Goal: Transaction & Acquisition: Purchase product/service

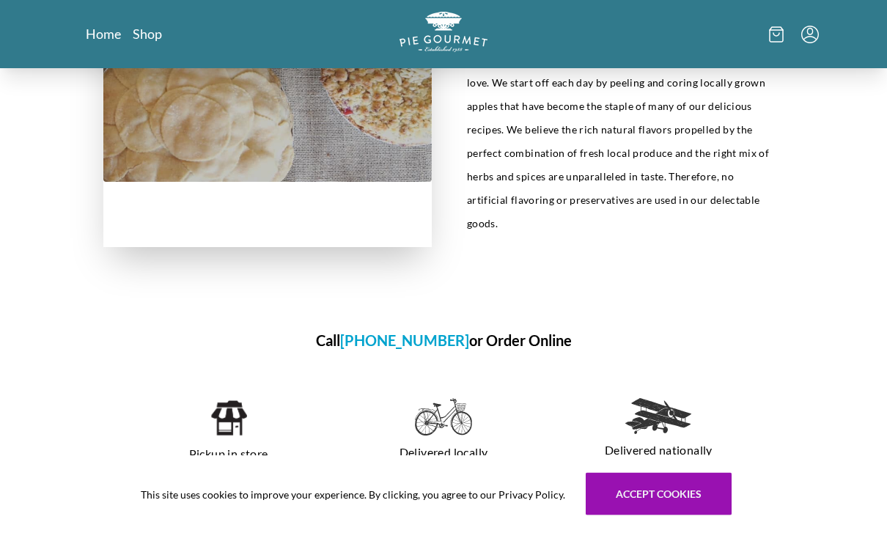
scroll to position [717, 0]
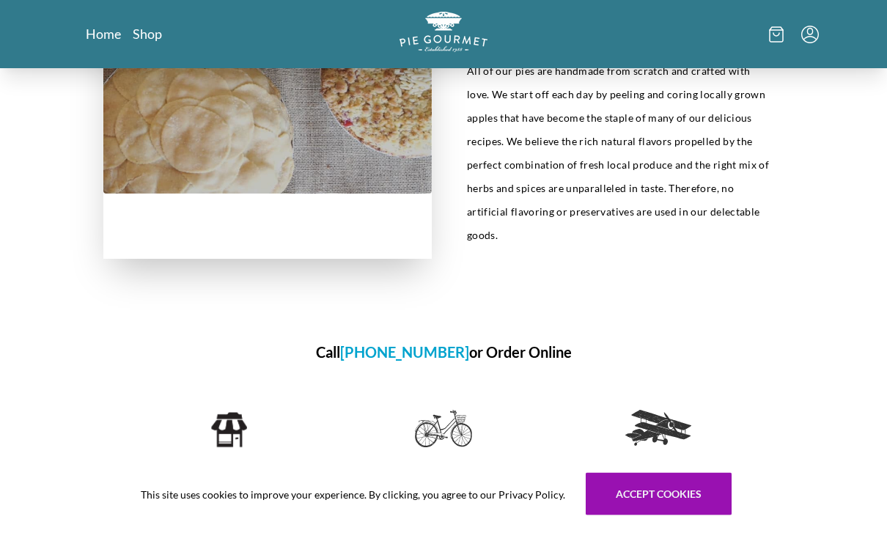
click at [224, 411] on img at bounding box center [228, 431] width 37 height 40
click at [213, 455] on p "Pickup in store" at bounding box center [229, 466] width 180 height 23
click at [222, 411] on img at bounding box center [228, 431] width 37 height 40
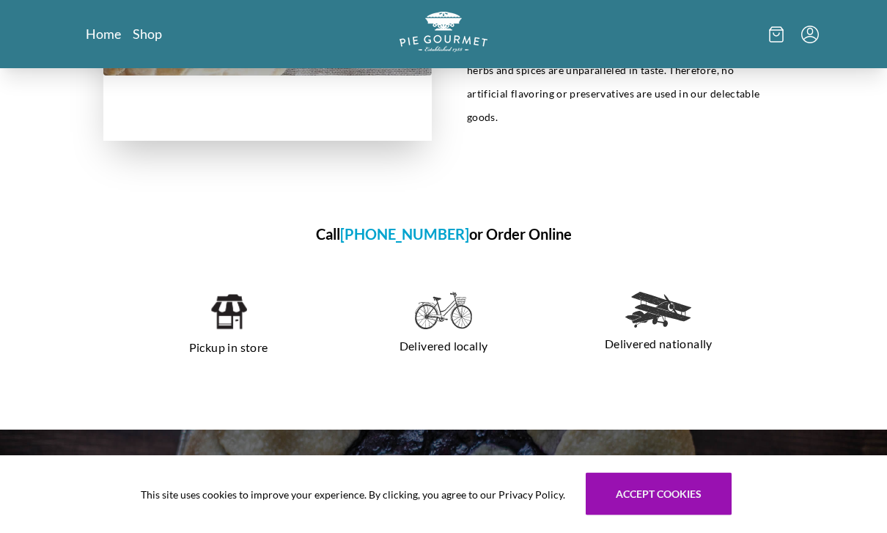
scroll to position [835, 0]
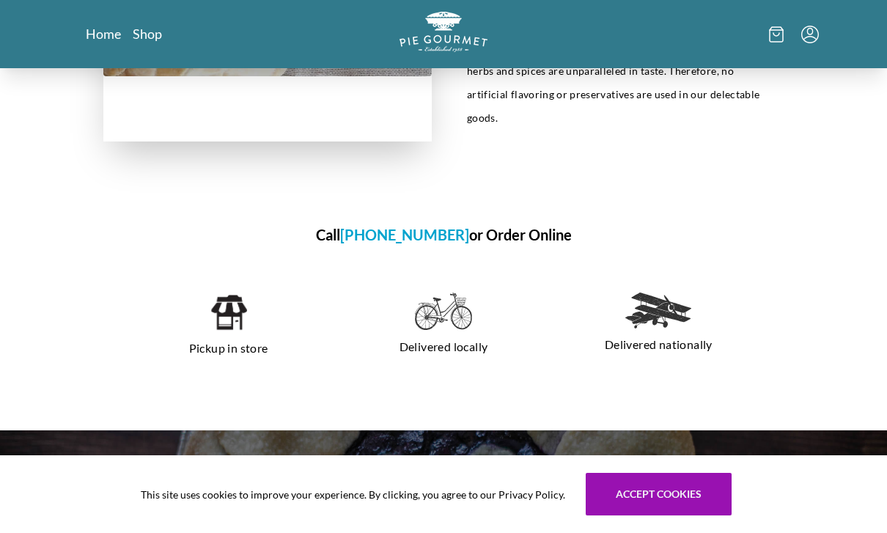
click at [233, 338] on div "Pickup in store" at bounding box center [228, 326] width 203 height 91
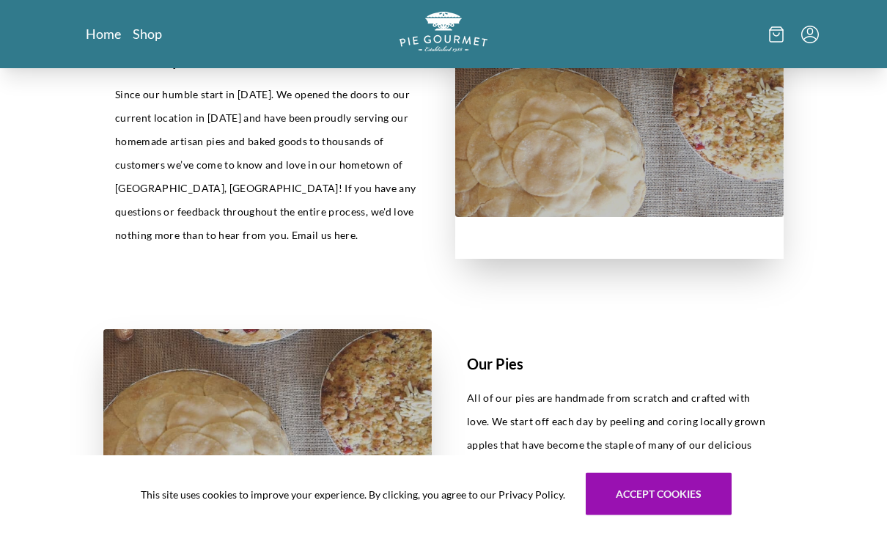
scroll to position [474, 0]
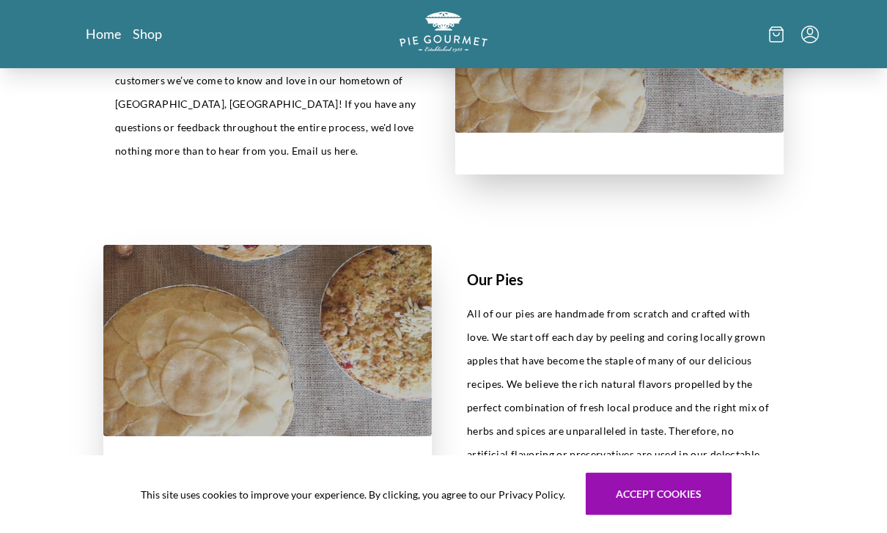
click at [514, 282] on h1 "Our Pies" at bounding box center [619, 280] width 305 height 22
click at [490, 288] on h1 "Our Pies" at bounding box center [619, 280] width 305 height 22
click at [336, 369] on img at bounding box center [267, 341] width 328 height 191
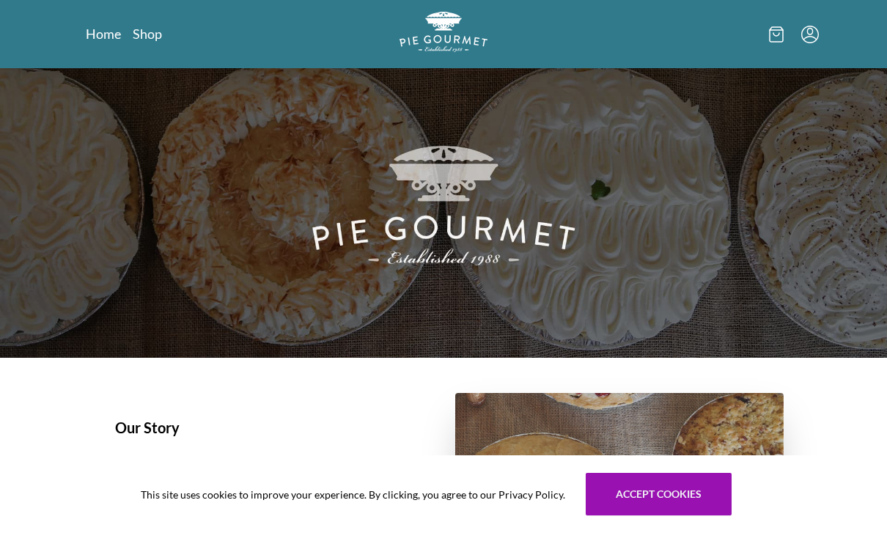
scroll to position [0, 0]
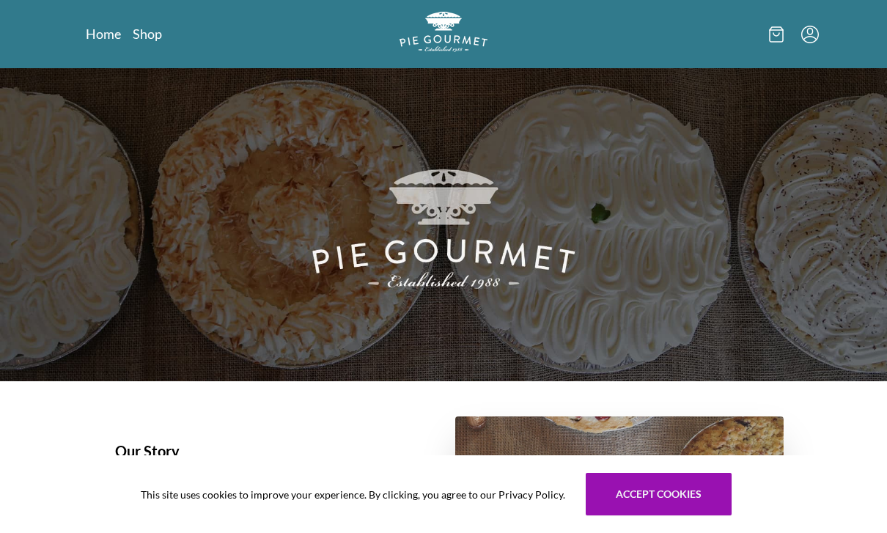
click at [154, 40] on link "Shop" at bounding box center [147, 34] width 29 height 18
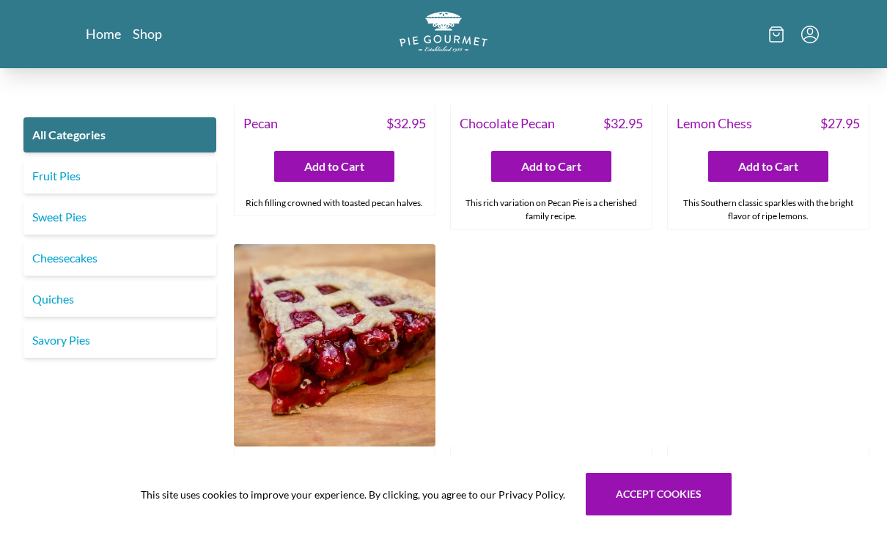
scroll to position [3531, 0]
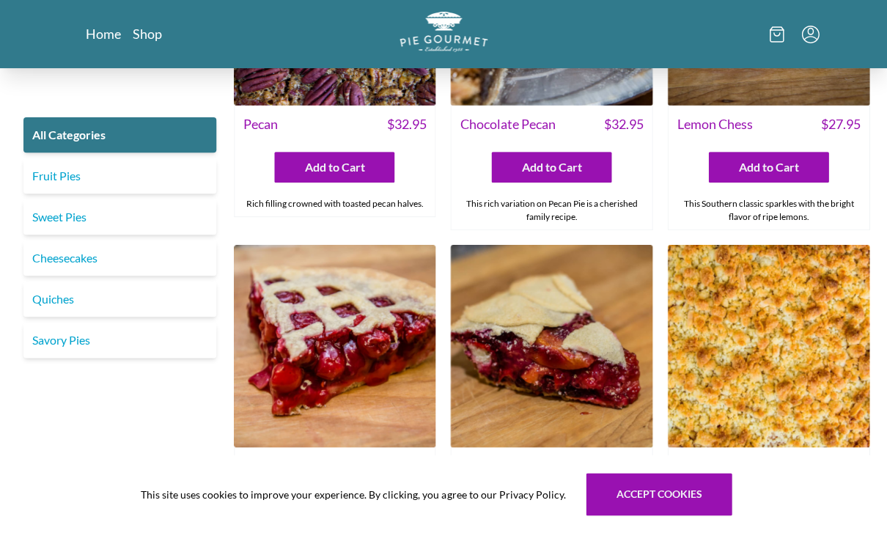
click at [358, 305] on img at bounding box center [335, 346] width 202 height 202
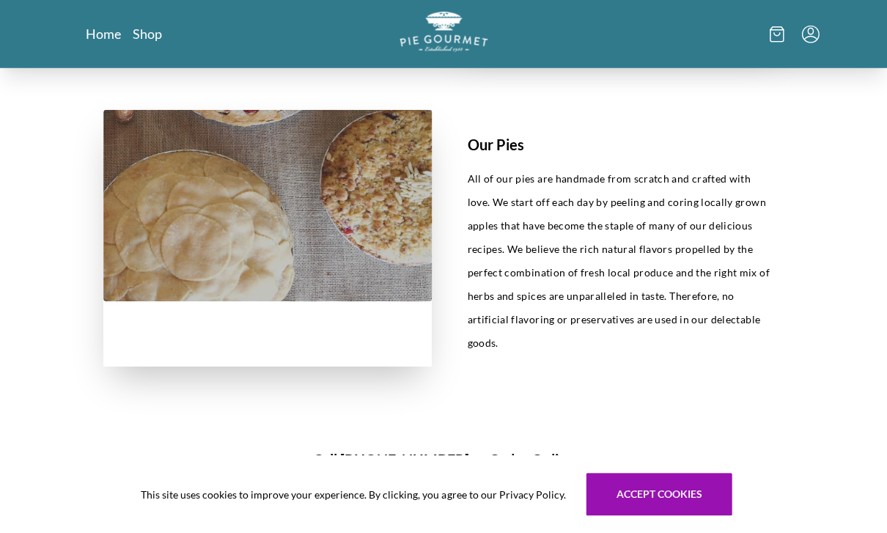
scroll to position [611, 0]
click at [637, 274] on p "All of our pies are handmade from scratch and crafted with love. We start off e…" at bounding box center [619, 260] width 305 height 188
click at [493, 144] on h1 "Our Pies" at bounding box center [619, 144] width 305 height 22
click at [751, 448] on h1 "Call [PHONE_NUMBER] or Order Online" at bounding box center [443, 459] width 680 height 22
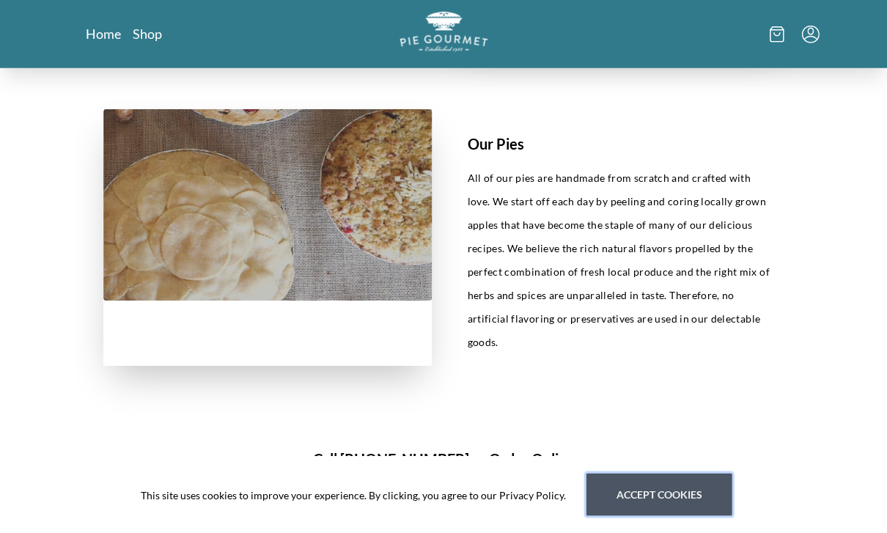
click at [674, 515] on button "Accept cookies" at bounding box center [659, 494] width 146 height 43
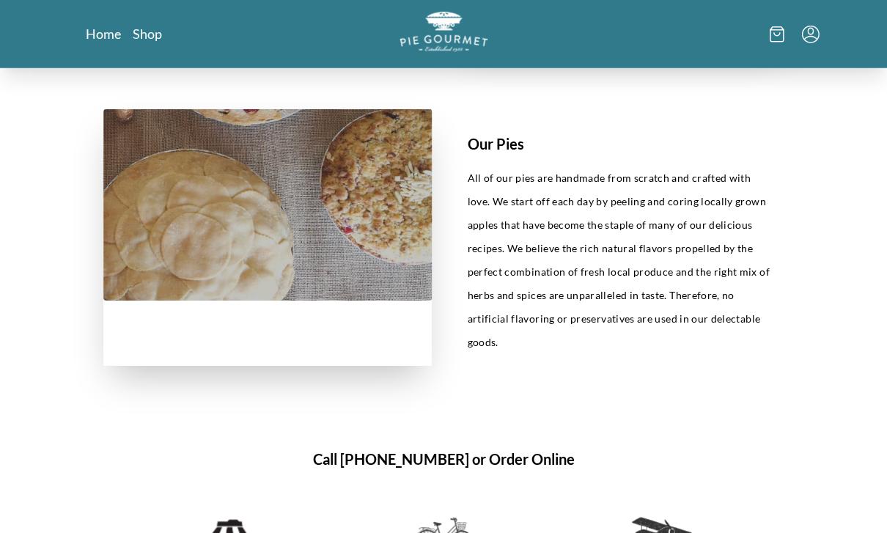
click at [493, 147] on h1 "Our Pies" at bounding box center [619, 144] width 305 height 22
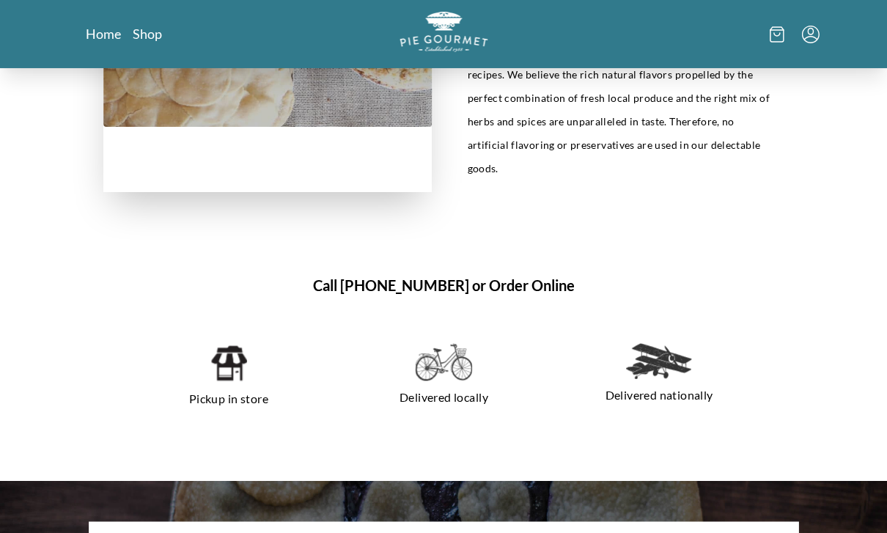
scroll to position [783, 0]
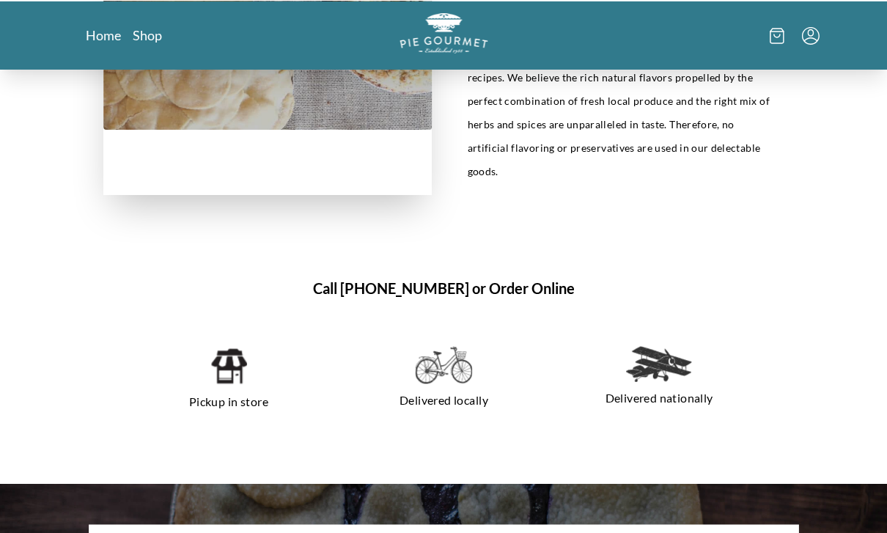
click at [439, 352] on img at bounding box center [443, 364] width 57 height 38
click at [444, 358] on img at bounding box center [443, 364] width 57 height 38
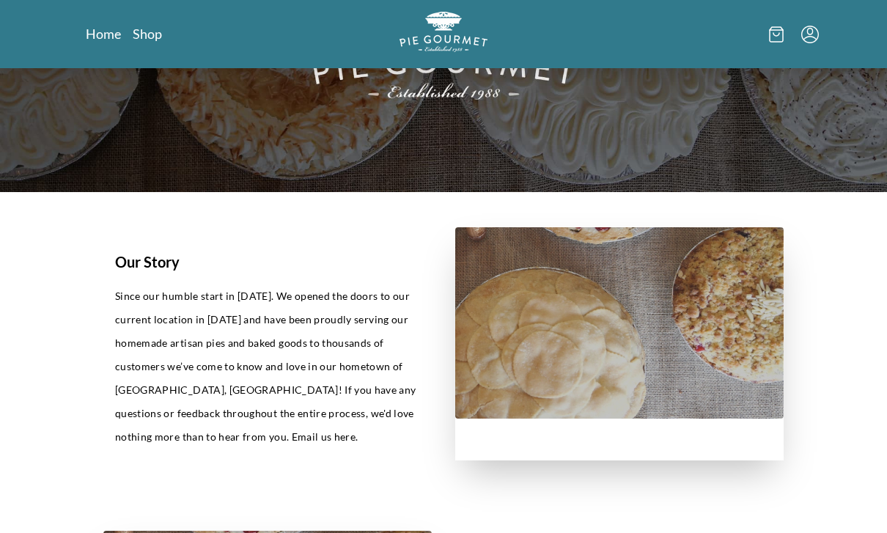
scroll to position [188, 0]
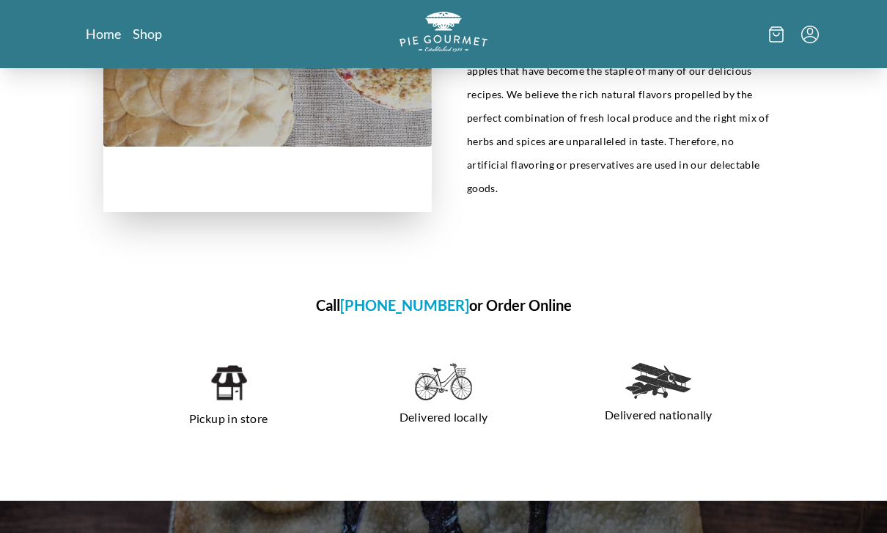
scroll to position [765, 0]
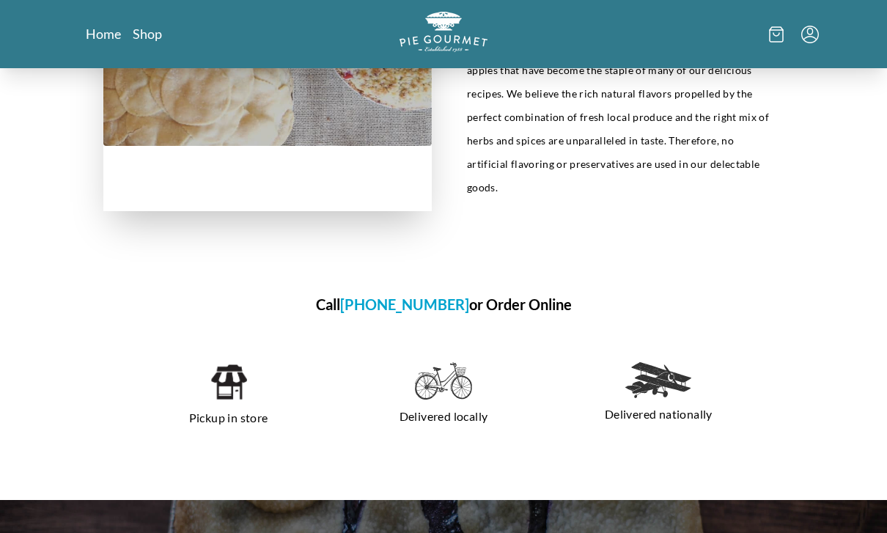
click at [526, 294] on h1 "Call 703-281-7437 or Order Online" at bounding box center [443, 305] width 680 height 22
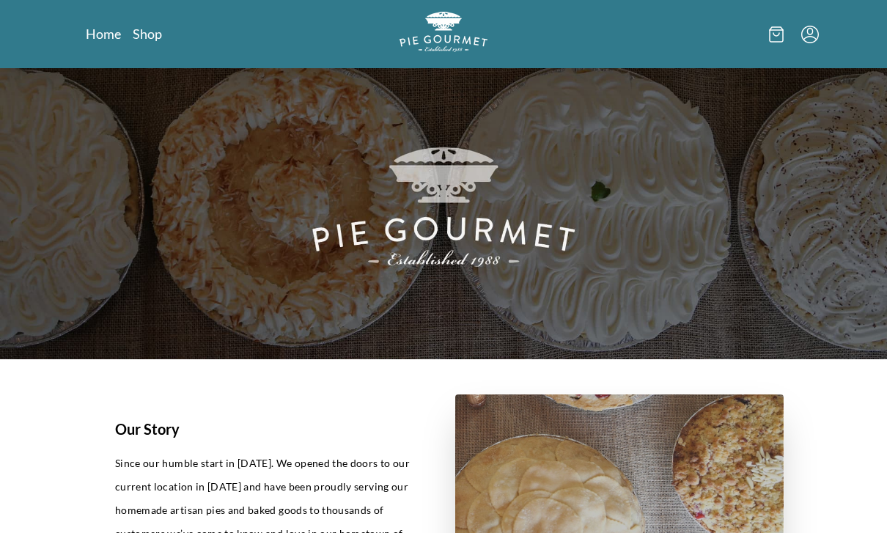
scroll to position [0, 0]
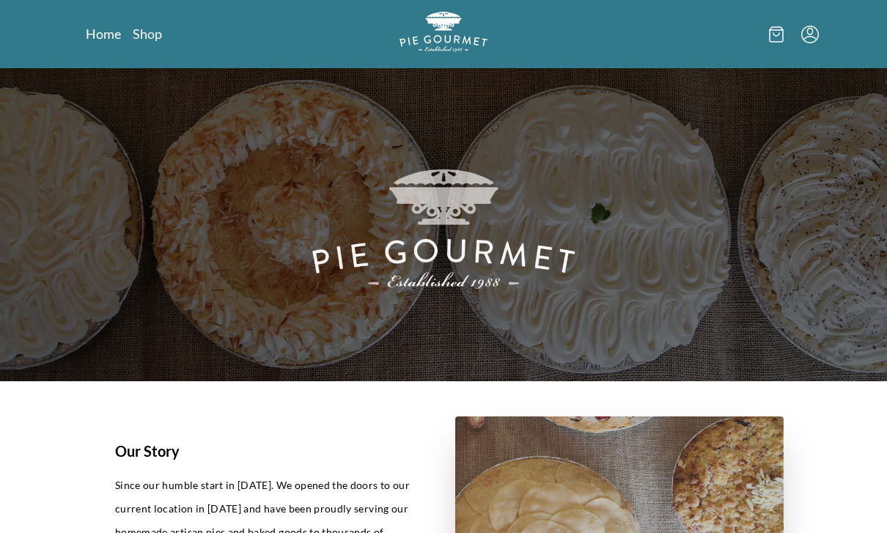
click at [150, 42] on link "Shop" at bounding box center [147, 34] width 29 height 18
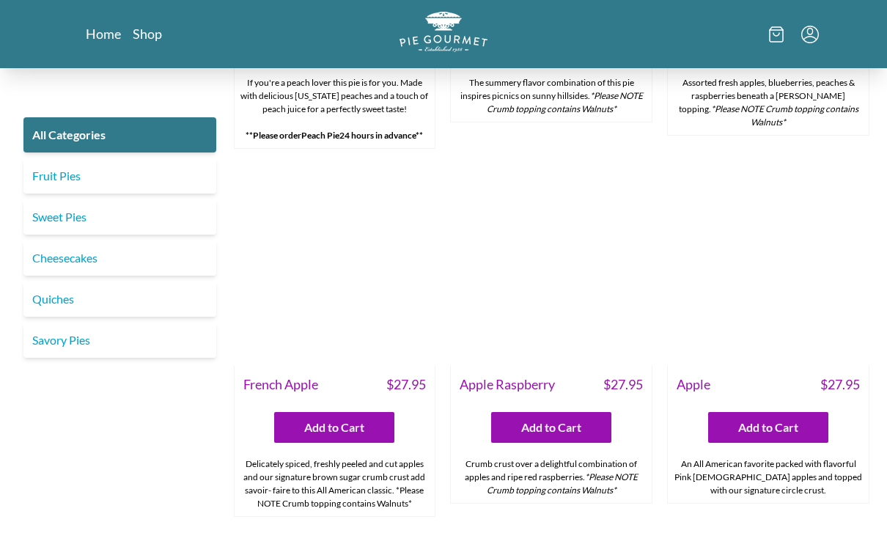
scroll to position [4364, 0]
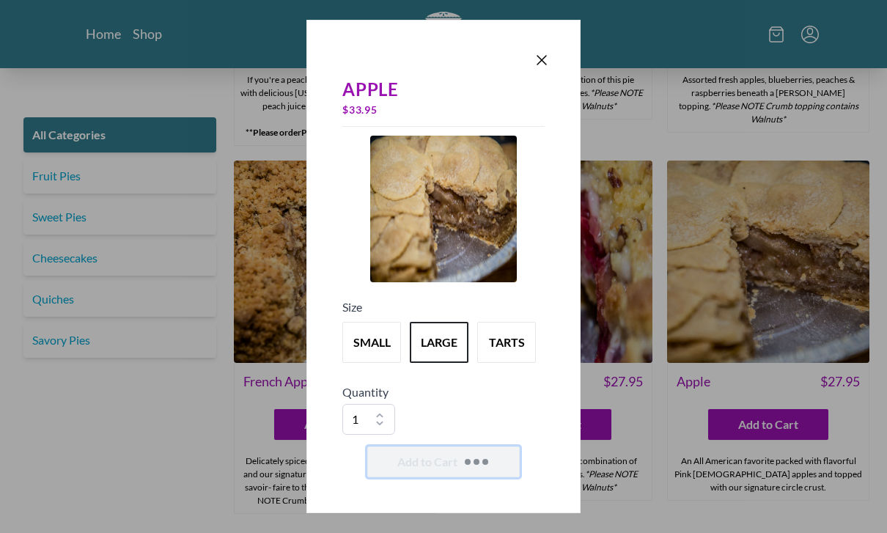
click at [430, 471] on span "Add to Cart" at bounding box center [427, 462] width 60 height 18
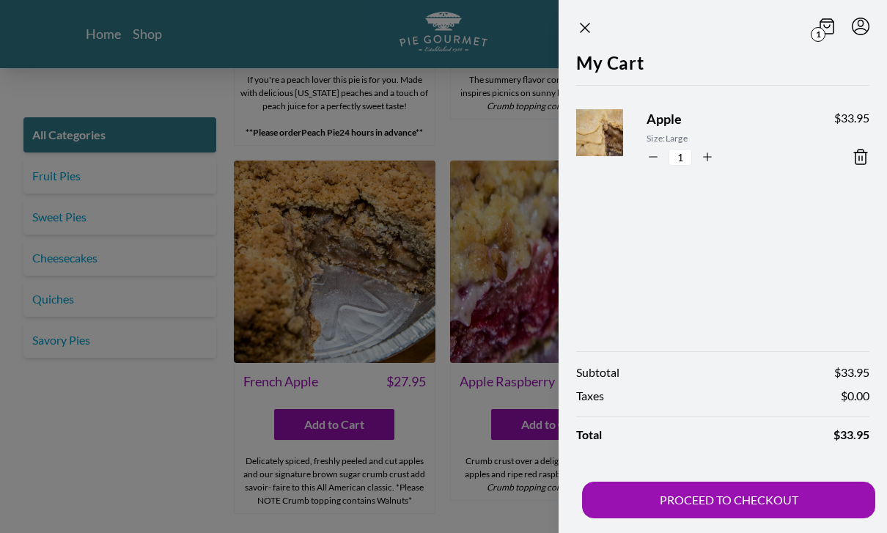
click at [701, 518] on button "PROCEED TO CHECKOUT" at bounding box center [728, 500] width 293 height 37
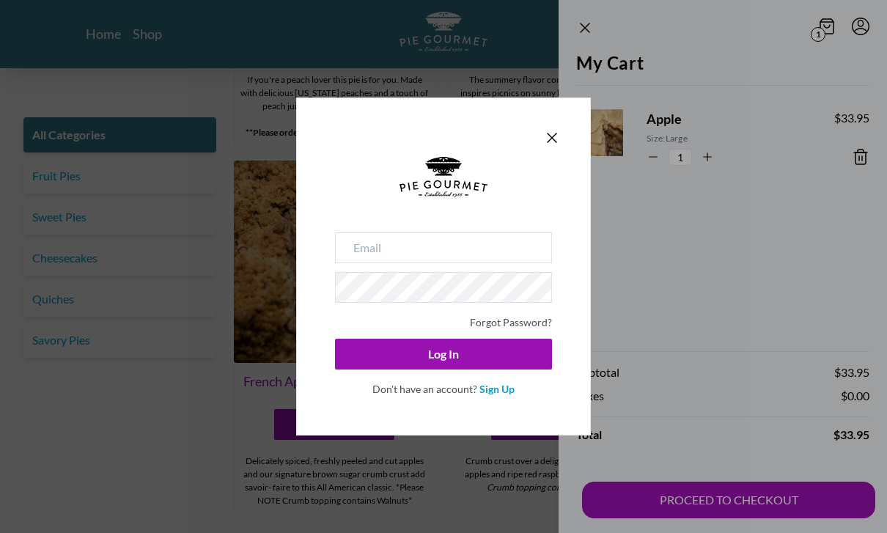
click at [502, 395] on link "Sign Up" at bounding box center [496, 389] width 35 height 12
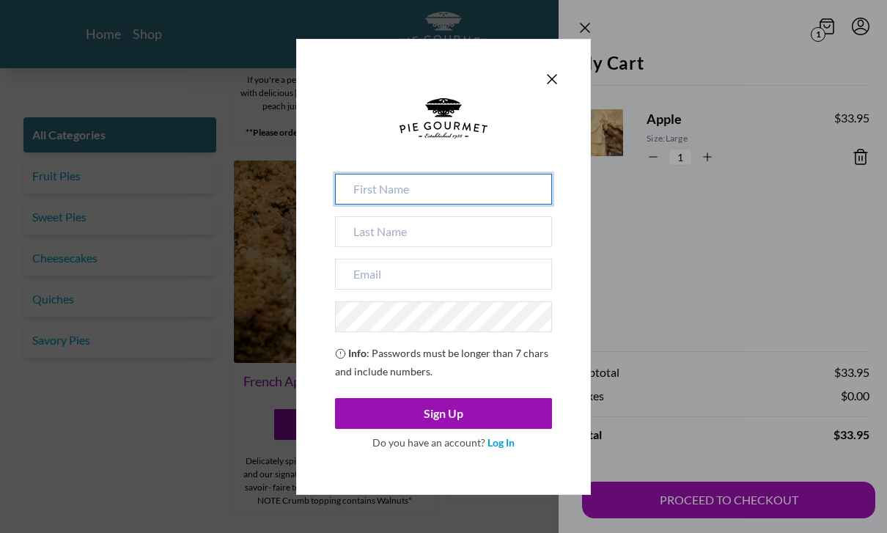
click at [424, 205] on input at bounding box center [443, 189] width 217 height 31
type input "suzanne"
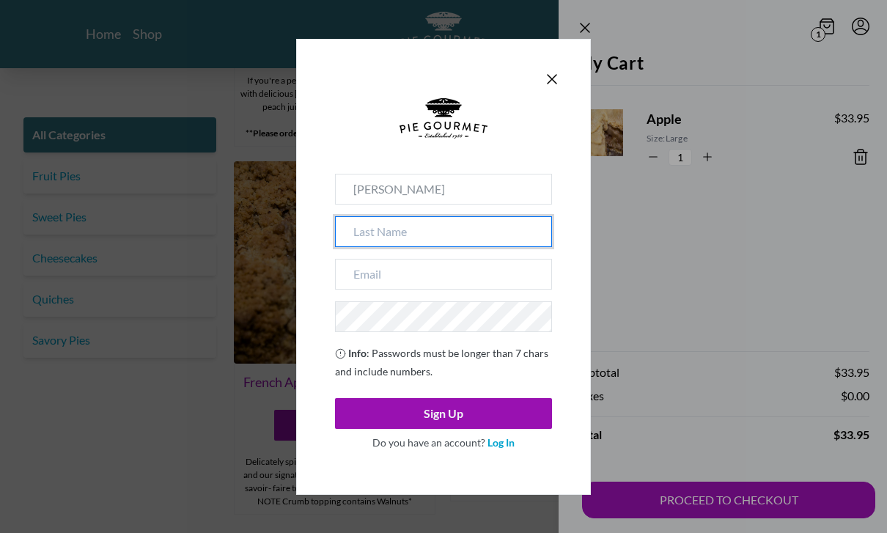
click at [417, 247] on input at bounding box center [443, 231] width 217 height 31
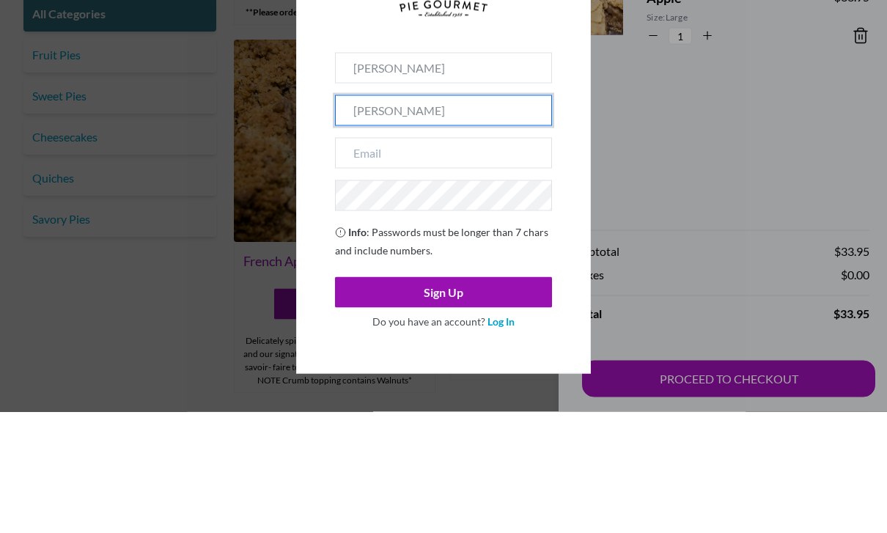
type input "baggett"
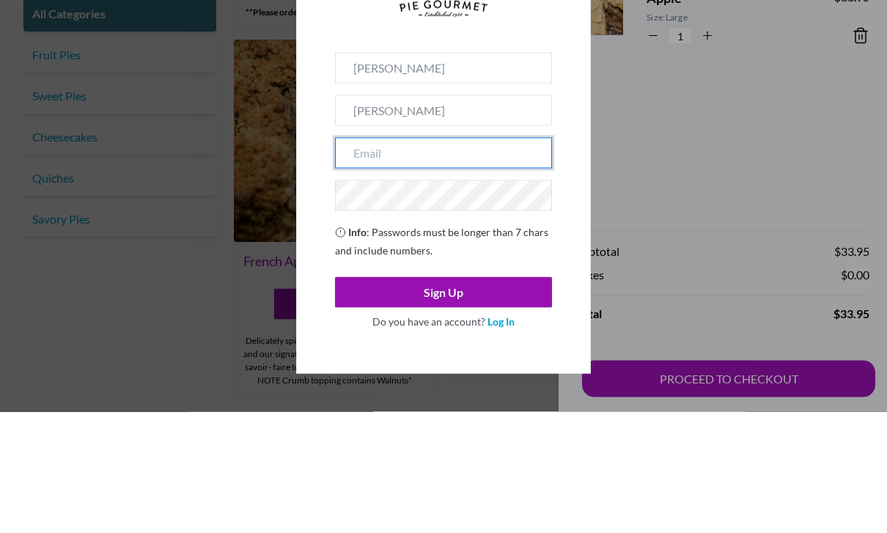
click at [434, 259] on input "email" at bounding box center [443, 274] width 217 height 31
type input "sbaggett8826@gmail.com"
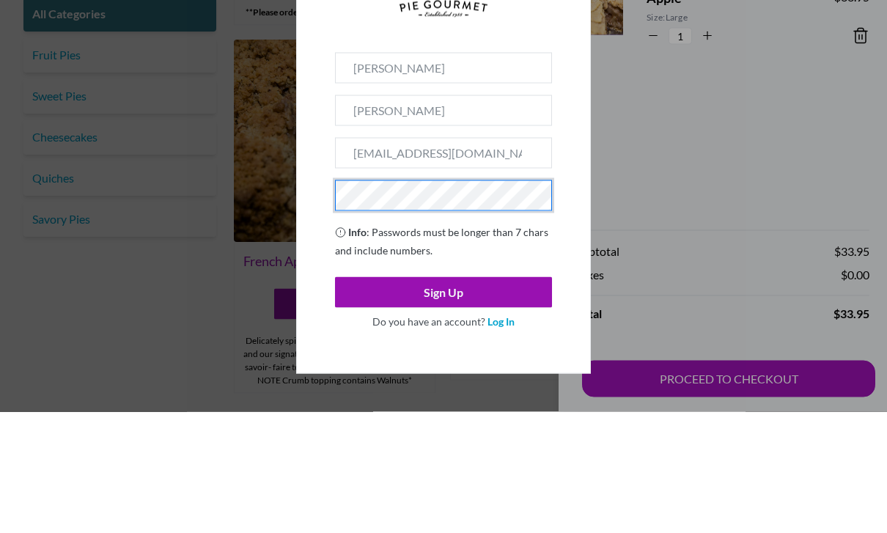
scroll to position [4453, 0]
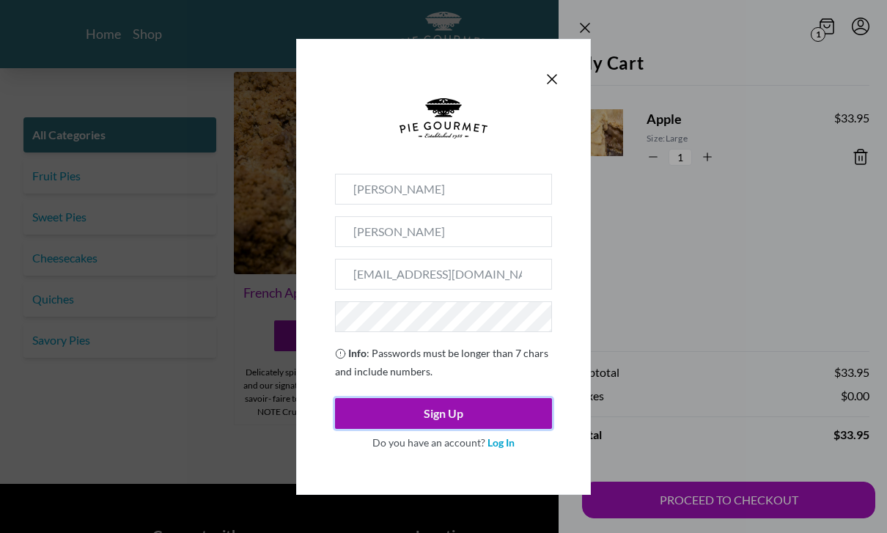
click at [540, 429] on button "Sign Up" at bounding box center [443, 413] width 217 height 31
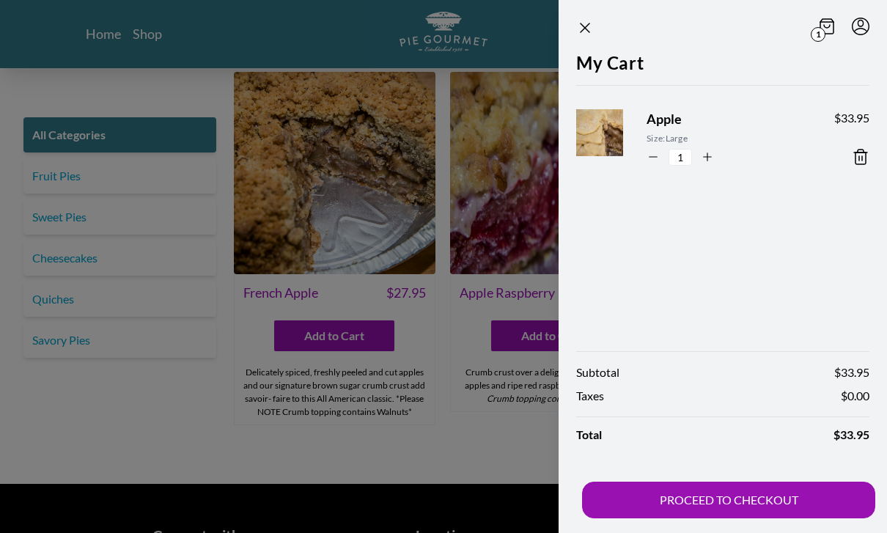
click at [734, 518] on button "PROCEED TO CHECKOUT" at bounding box center [728, 500] width 293 height 37
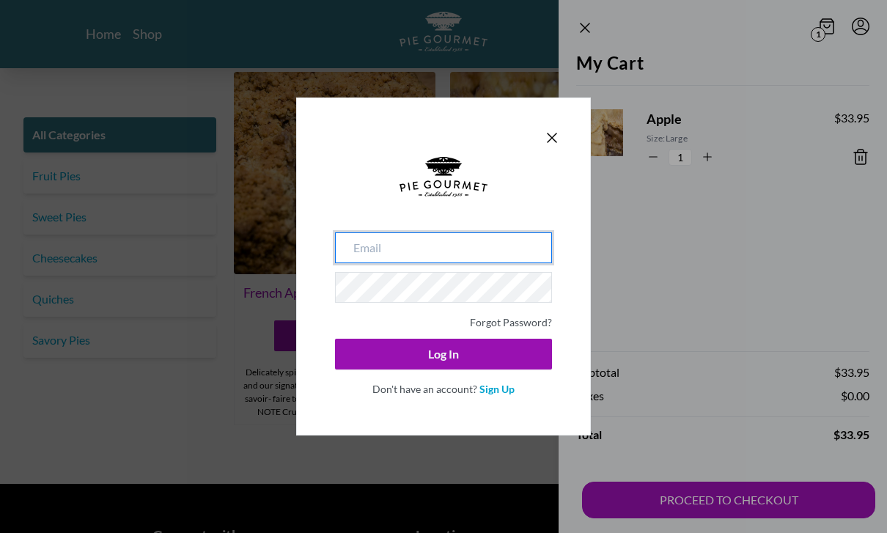
click at [398, 263] on input "email" at bounding box center [443, 247] width 217 height 31
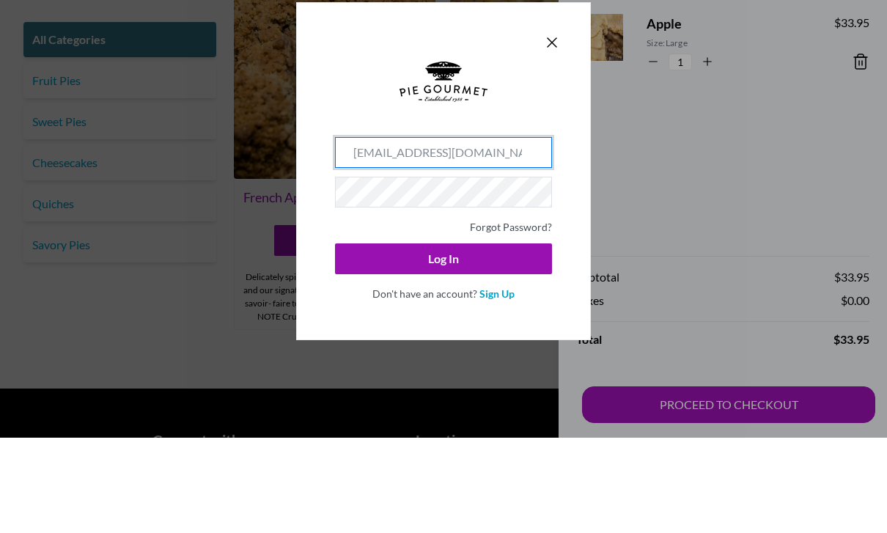
type input "sbaggett8826@gmail.com"
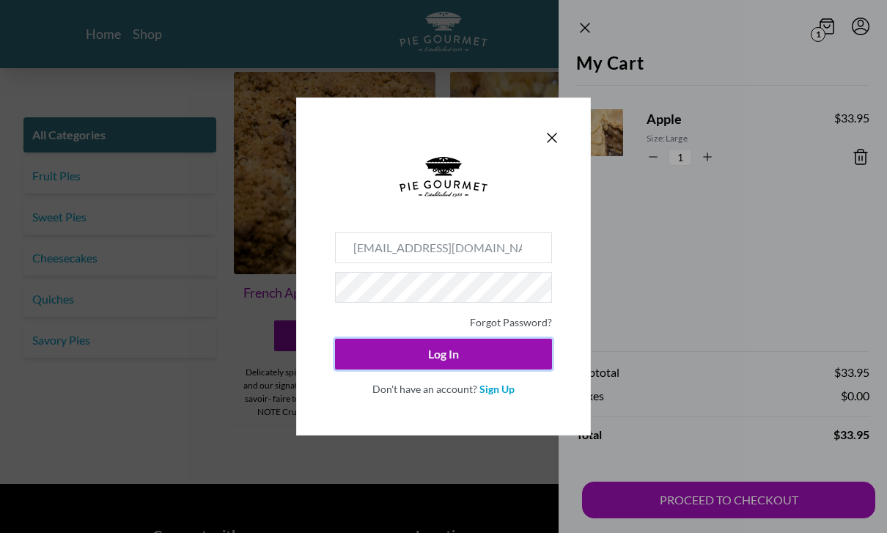
click at [490, 369] on button "Log In" at bounding box center [443, 354] width 217 height 31
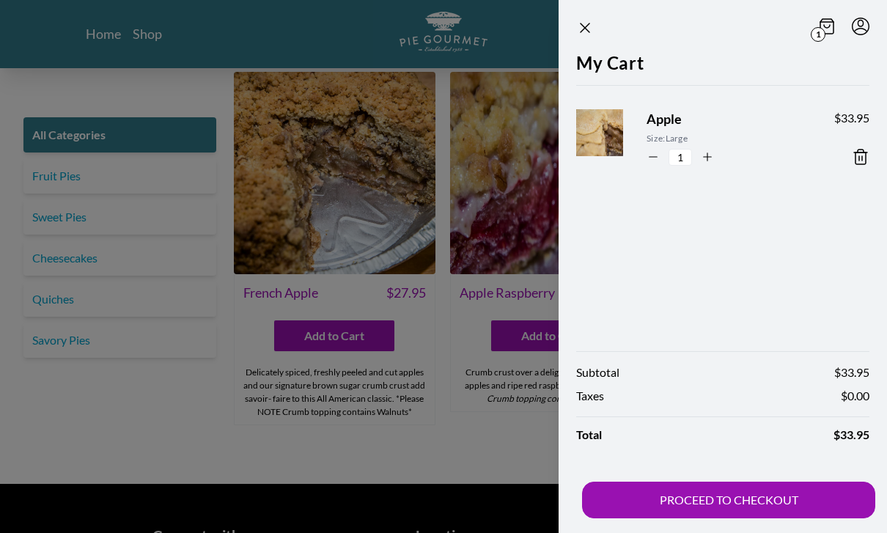
click at [731, 518] on button "PROCEED TO CHECKOUT" at bounding box center [728, 500] width 293 height 37
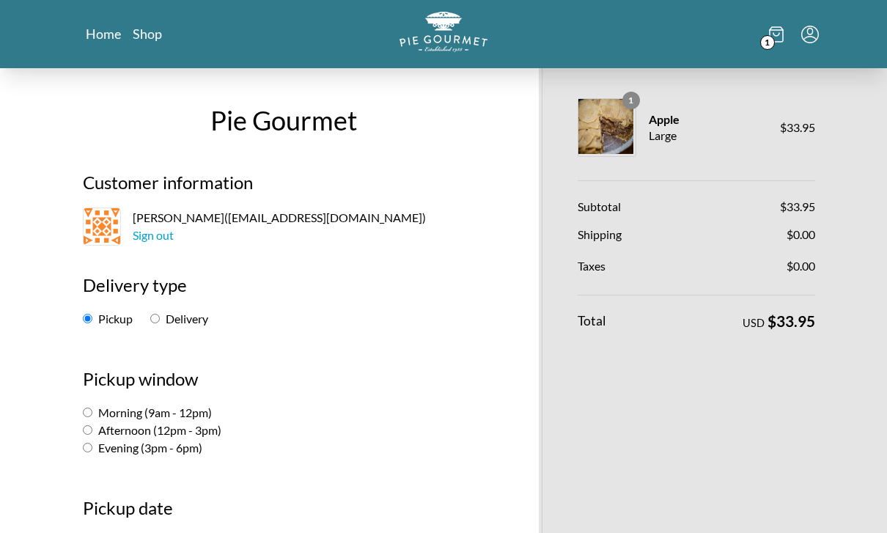
click at [160, 320] on input "Delivery" at bounding box center [155, 319] width 10 height 10
radio input "true"
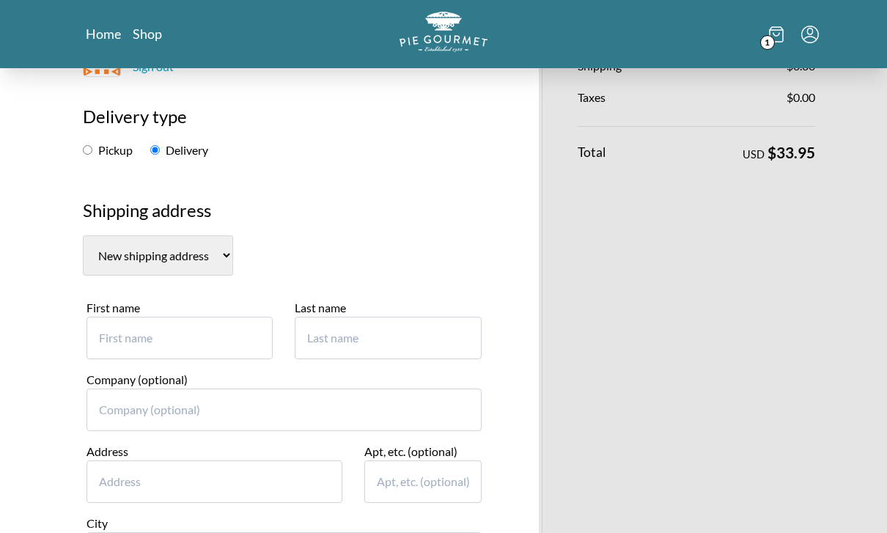
scroll to position [177, 0]
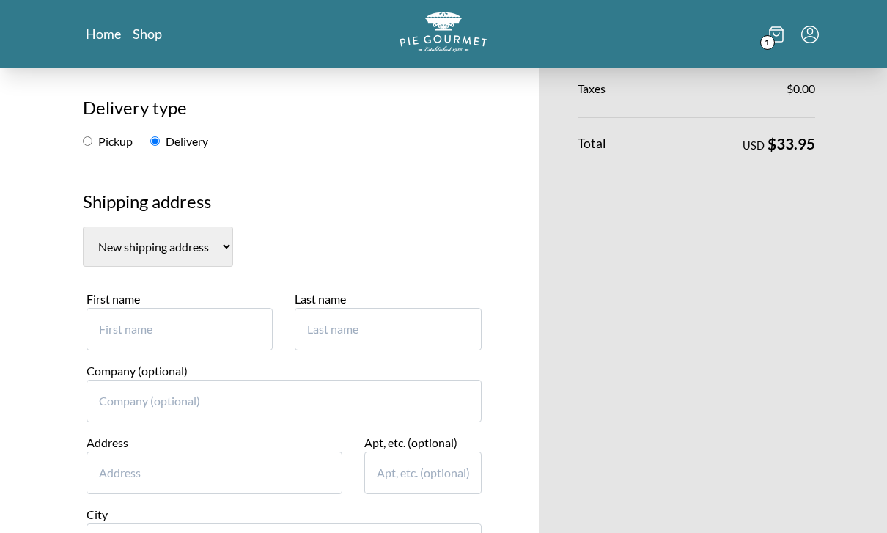
click at [209, 320] on input "First name" at bounding box center [180, 330] width 186 height 43
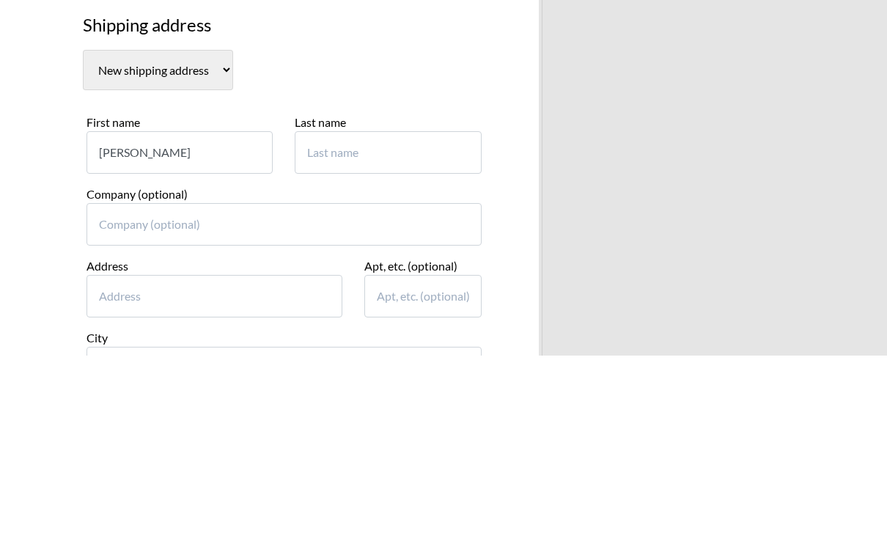
type input "Suzanne"
click at [331, 309] on input "Last name" at bounding box center [388, 330] width 186 height 43
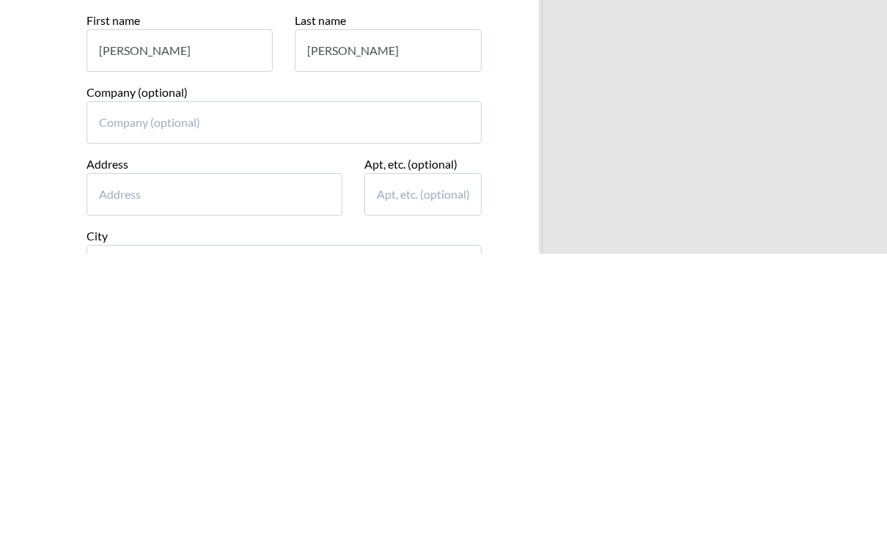
type input "Baggett"
click at [216, 452] on input "Address" at bounding box center [215, 473] width 256 height 43
type input "12309 Cliveden St"
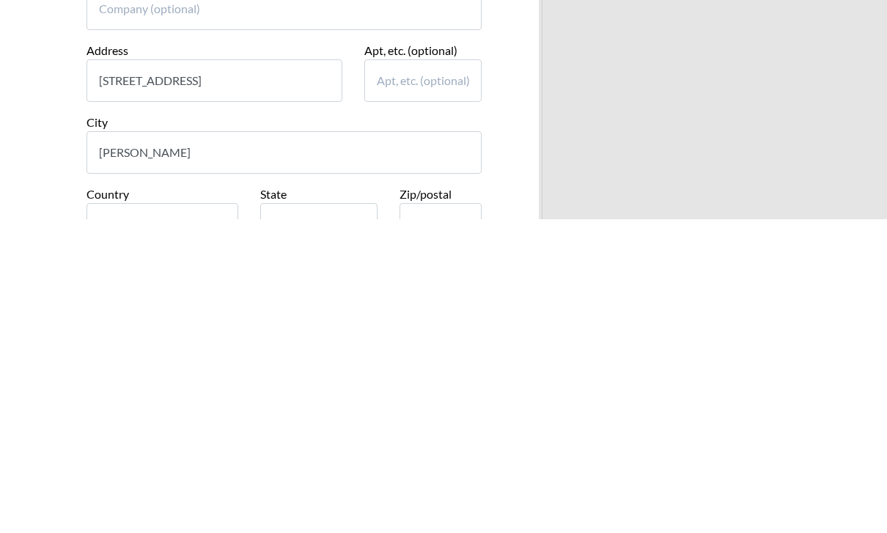
type input "Herndon"
click at [353, 517] on select "State Alabama Alaska Arizona Arkansas California Colorado Connecticut Delaware …" at bounding box center [318, 537] width 117 height 40
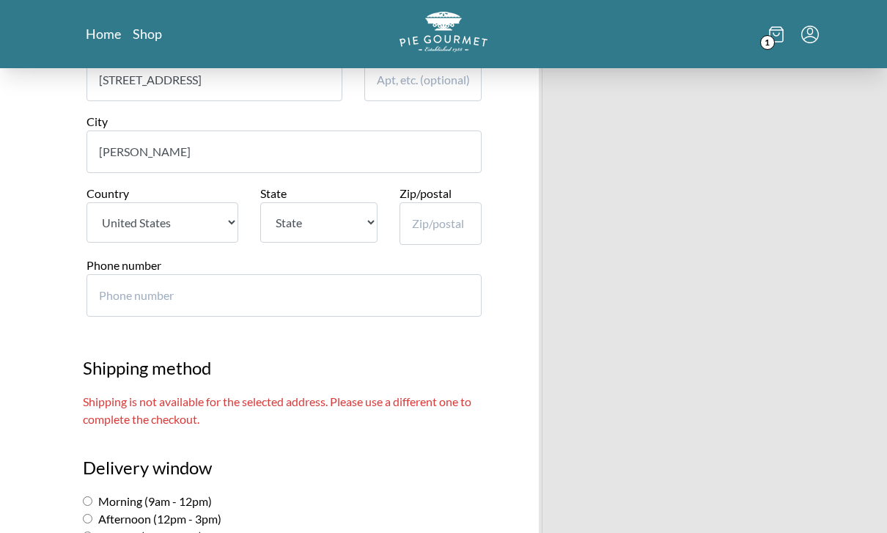
select select "VA"
click at [444, 208] on input "Zip/postal" at bounding box center [441, 223] width 82 height 43
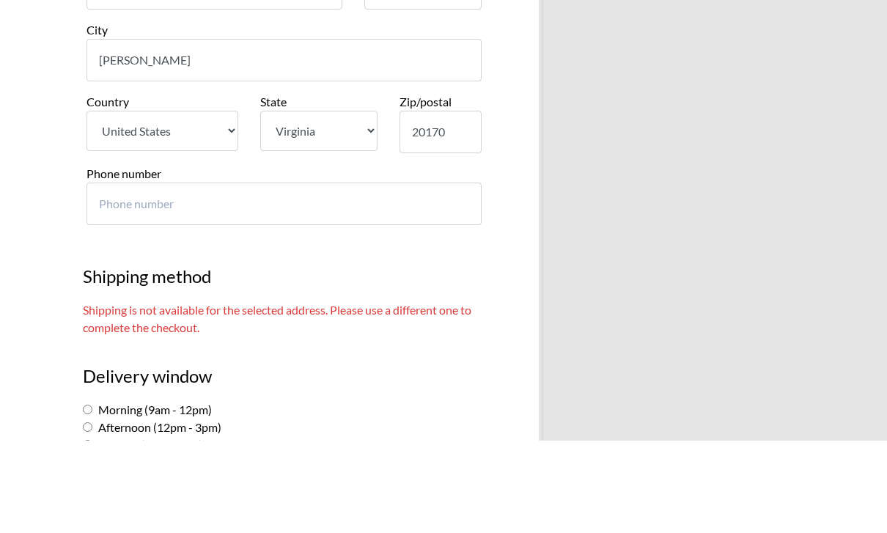
type input "20170"
click at [257, 275] on input "Phone number" at bounding box center [284, 296] width 395 height 43
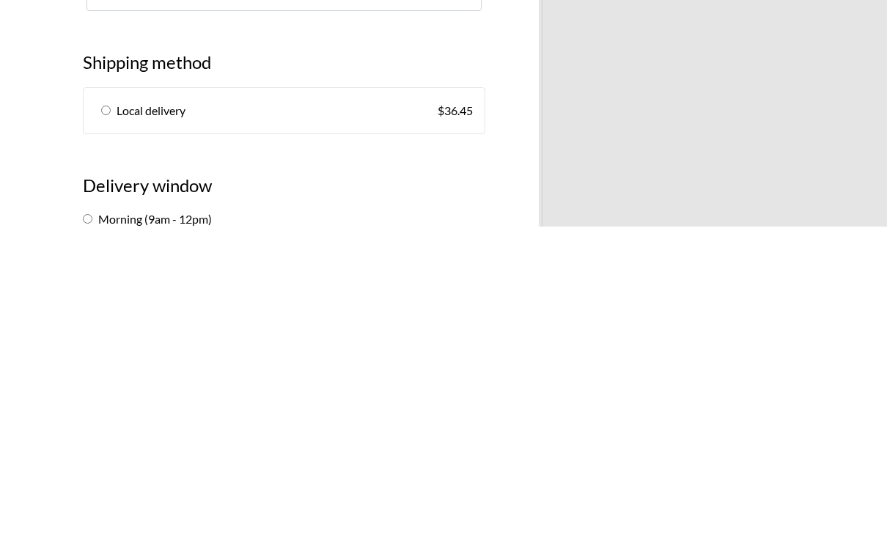
scroll to position [595, 0]
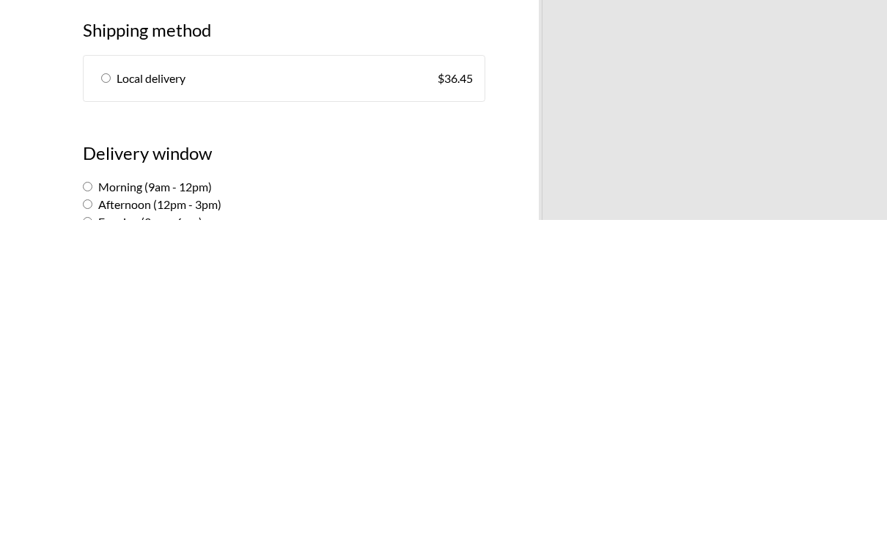
type input "7938645562"
click at [102, 493] on label "Morning (9am - 12pm)" at bounding box center [147, 500] width 129 height 14
click at [92, 496] on input "Morning (9am - 12pm)" at bounding box center [88, 501] width 10 height 10
radio input "true"
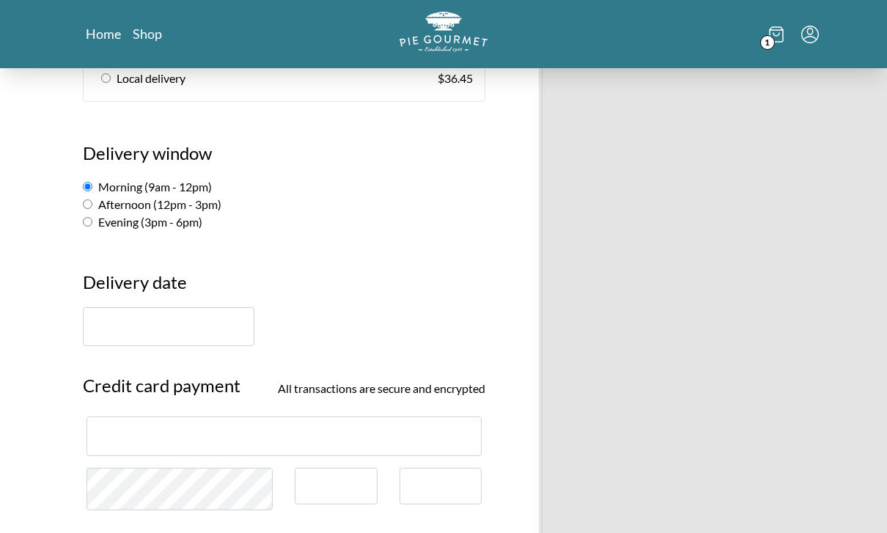
click at [117, 68] on link "Local delivery $ 36.45" at bounding box center [284, 78] width 401 height 45
radio input "true"
click at [161, 323] on input "text" at bounding box center [169, 326] width 172 height 39
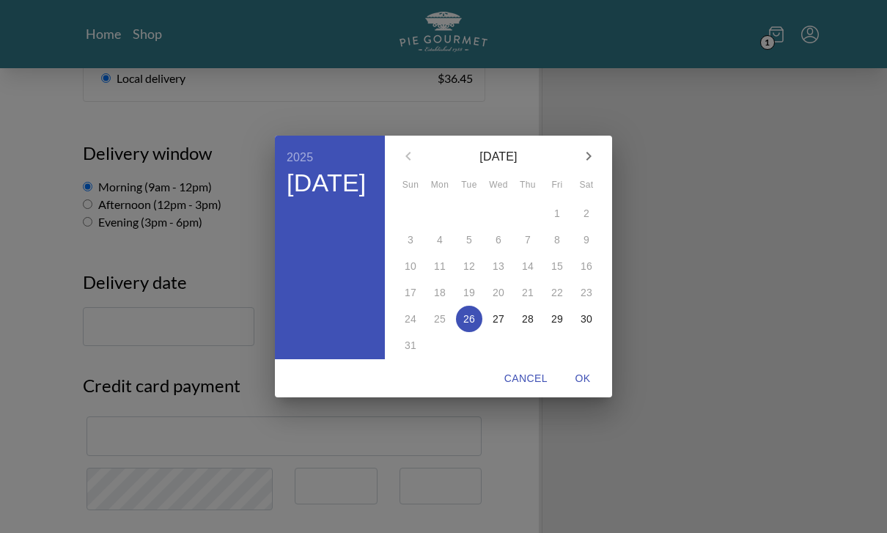
click at [500, 326] on p "27" at bounding box center [499, 319] width 12 height 15
click at [589, 388] on span "OK" at bounding box center [582, 378] width 35 height 18
type input "August 27th"
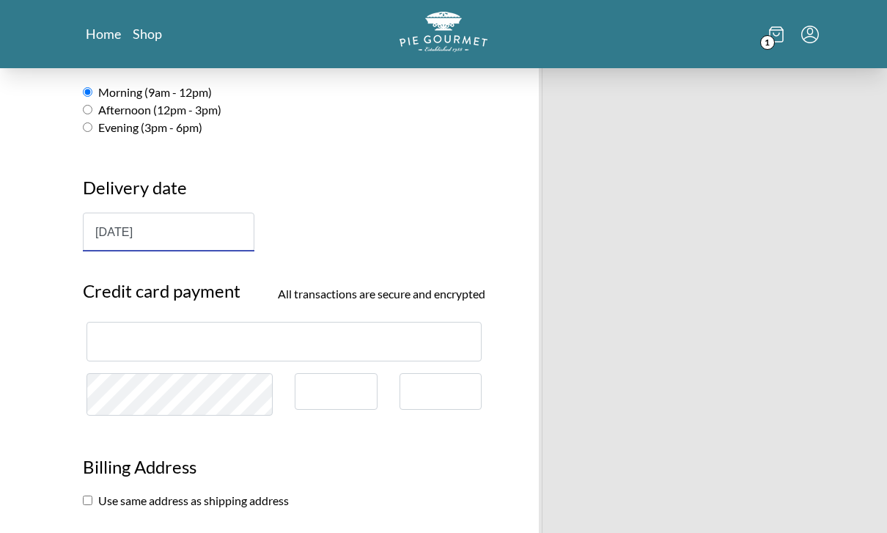
scroll to position [1001, 0]
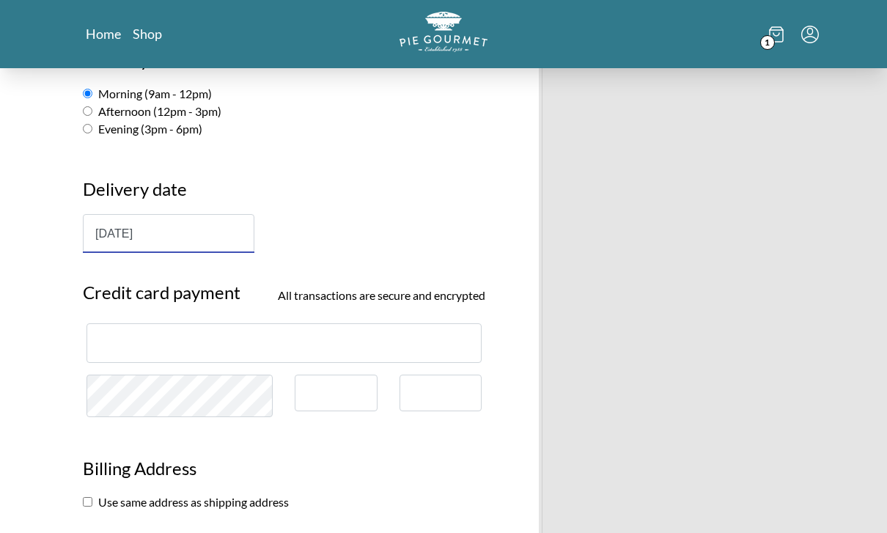
click at [328, 337] on div at bounding box center [284, 342] width 395 height 39
click at [262, 338] on div at bounding box center [284, 342] width 395 height 39
click at [284, 336] on iframe at bounding box center [284, 343] width 370 height 14
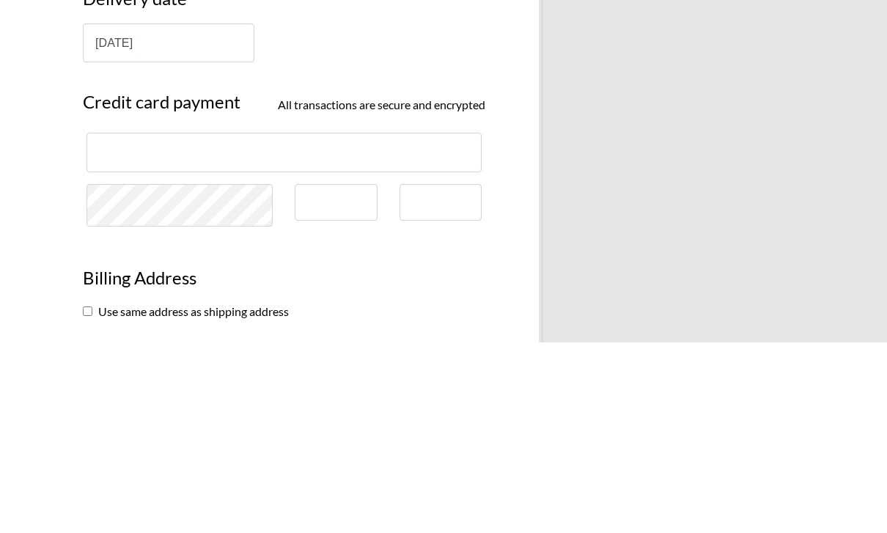
click at [326, 375] on div at bounding box center [336, 393] width 82 height 37
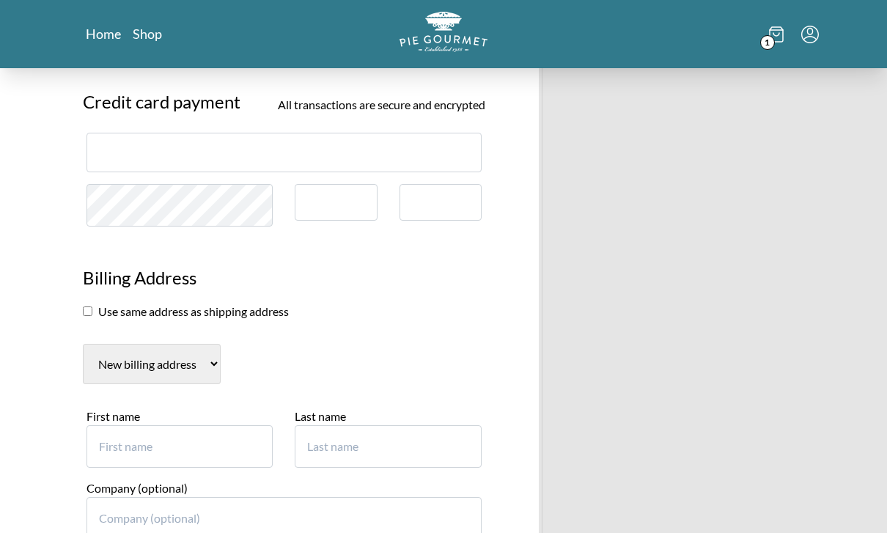
click at [437, 192] on div at bounding box center [441, 202] width 82 height 37
click at [431, 194] on div at bounding box center [441, 202] width 82 height 37
click at [438, 191] on div at bounding box center [441, 202] width 82 height 37
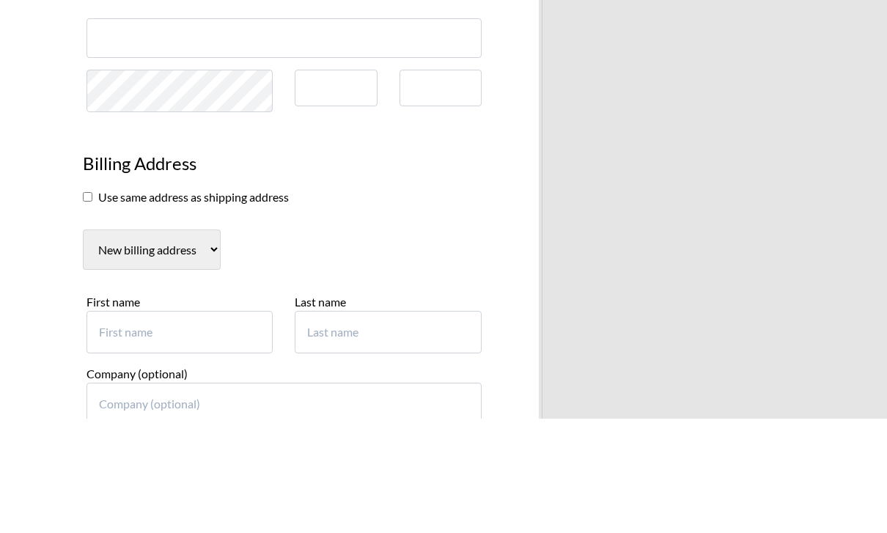
click at [83, 306] on input "checkbox" at bounding box center [88, 311] width 10 height 10
checkbox input "true"
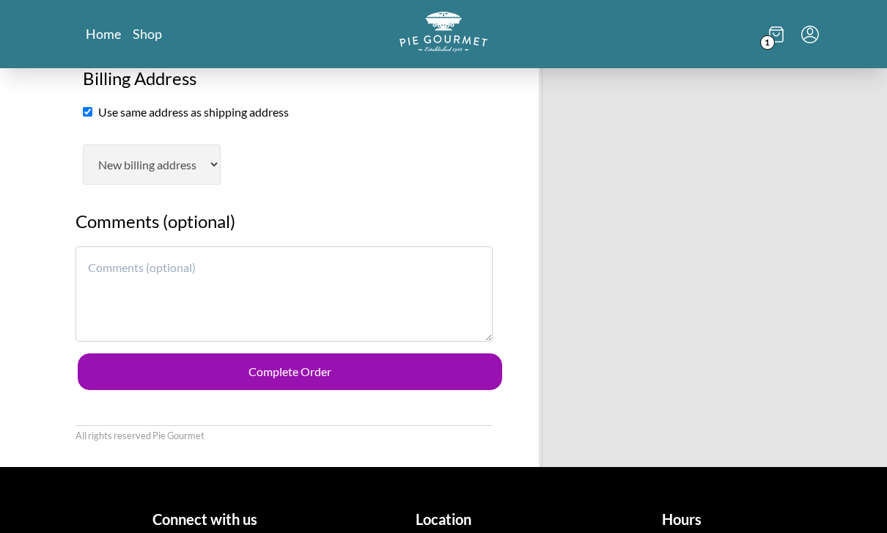
scroll to position [1391, 0]
click at [341, 353] on button "Complete Order" at bounding box center [290, 371] width 424 height 37
